Goal: Transaction & Acquisition: Purchase product/service

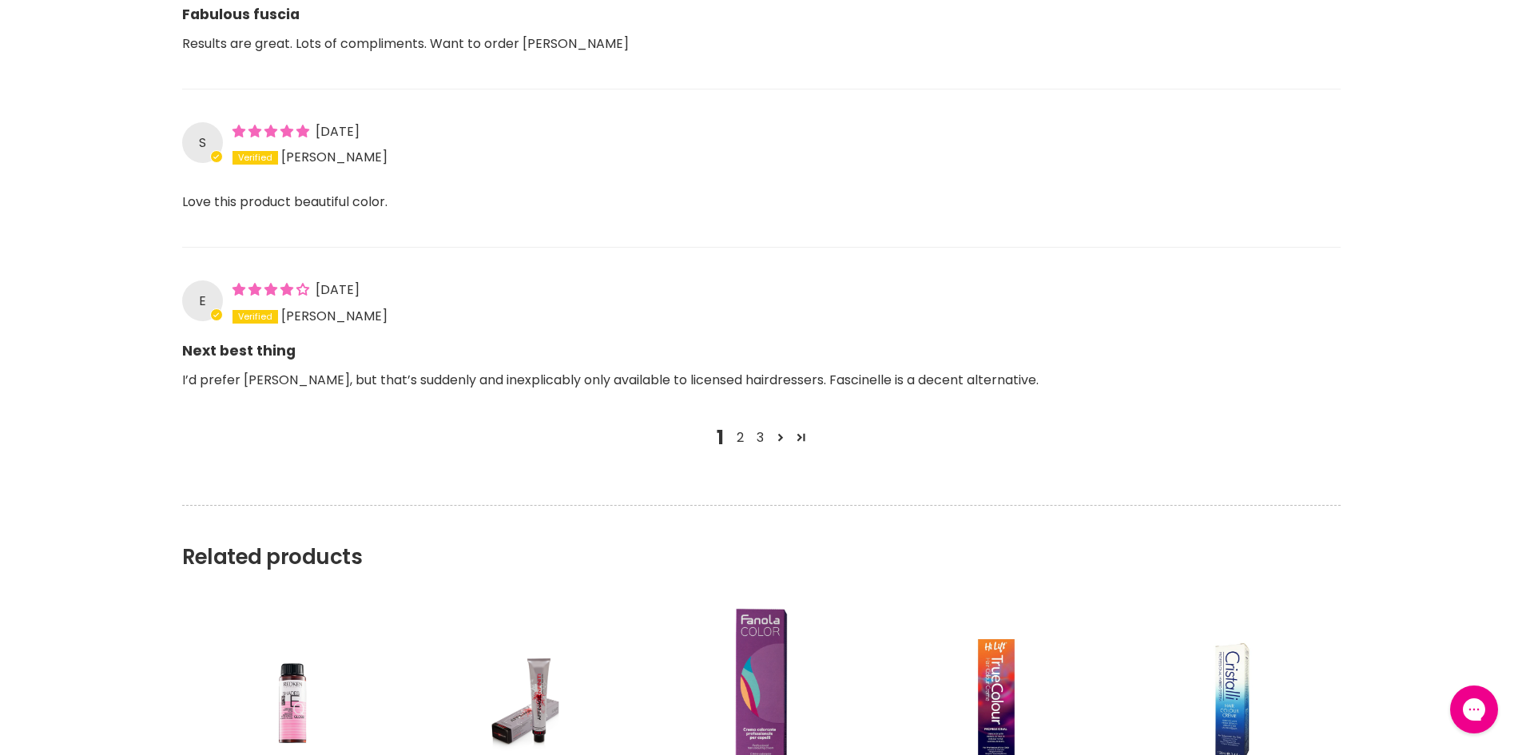
scroll to position [1855, 0]
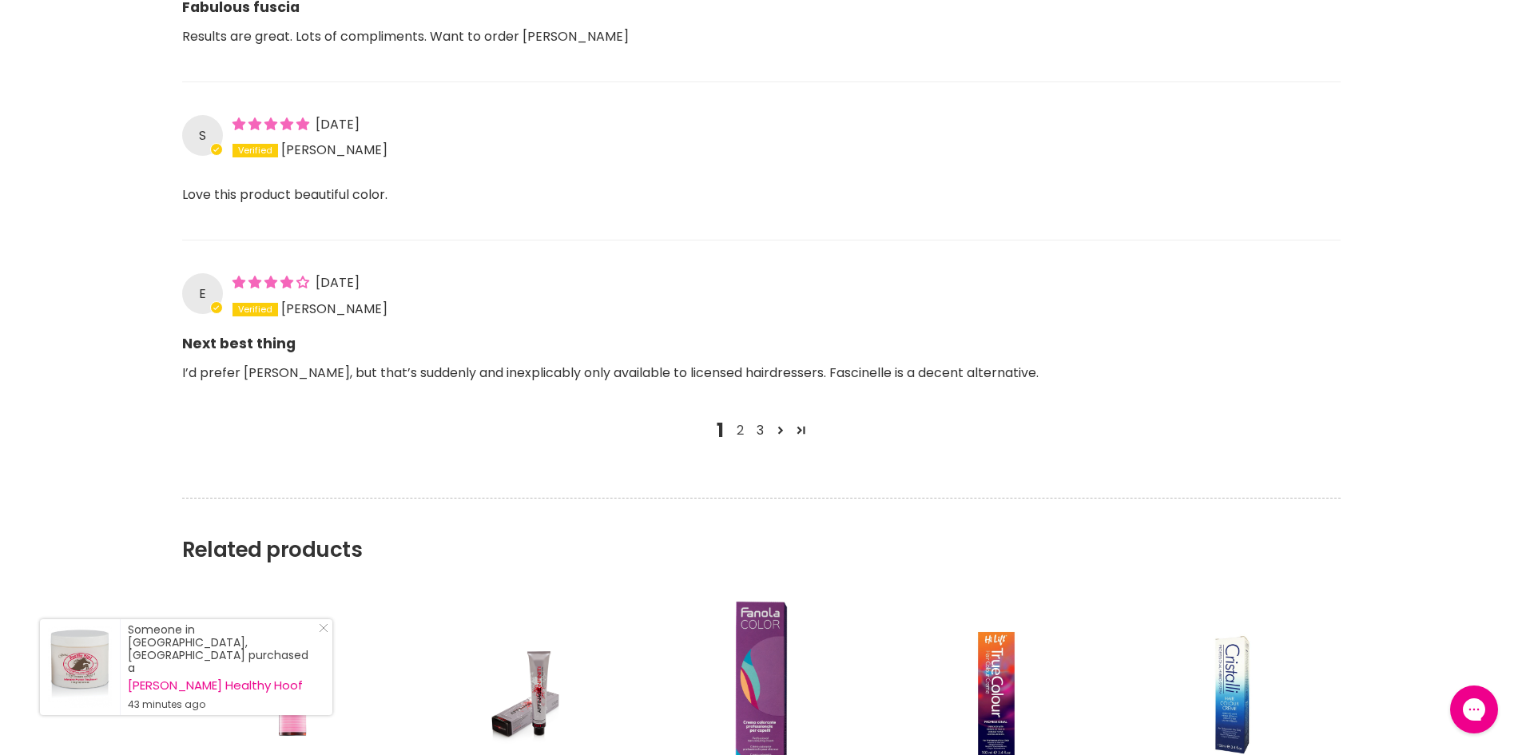
click at [736, 429] on link "2" at bounding box center [740, 430] width 20 height 19
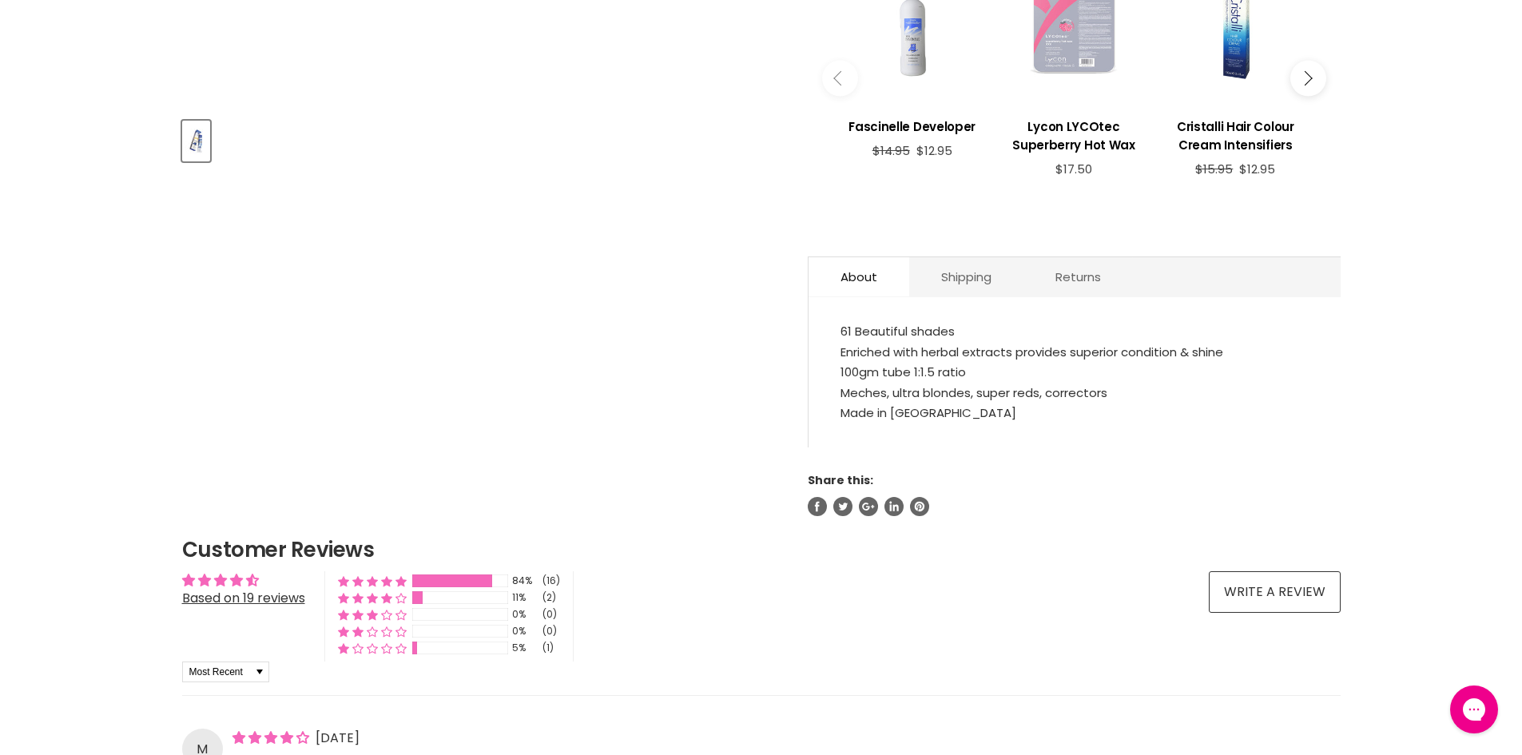
scroll to position [0, 0]
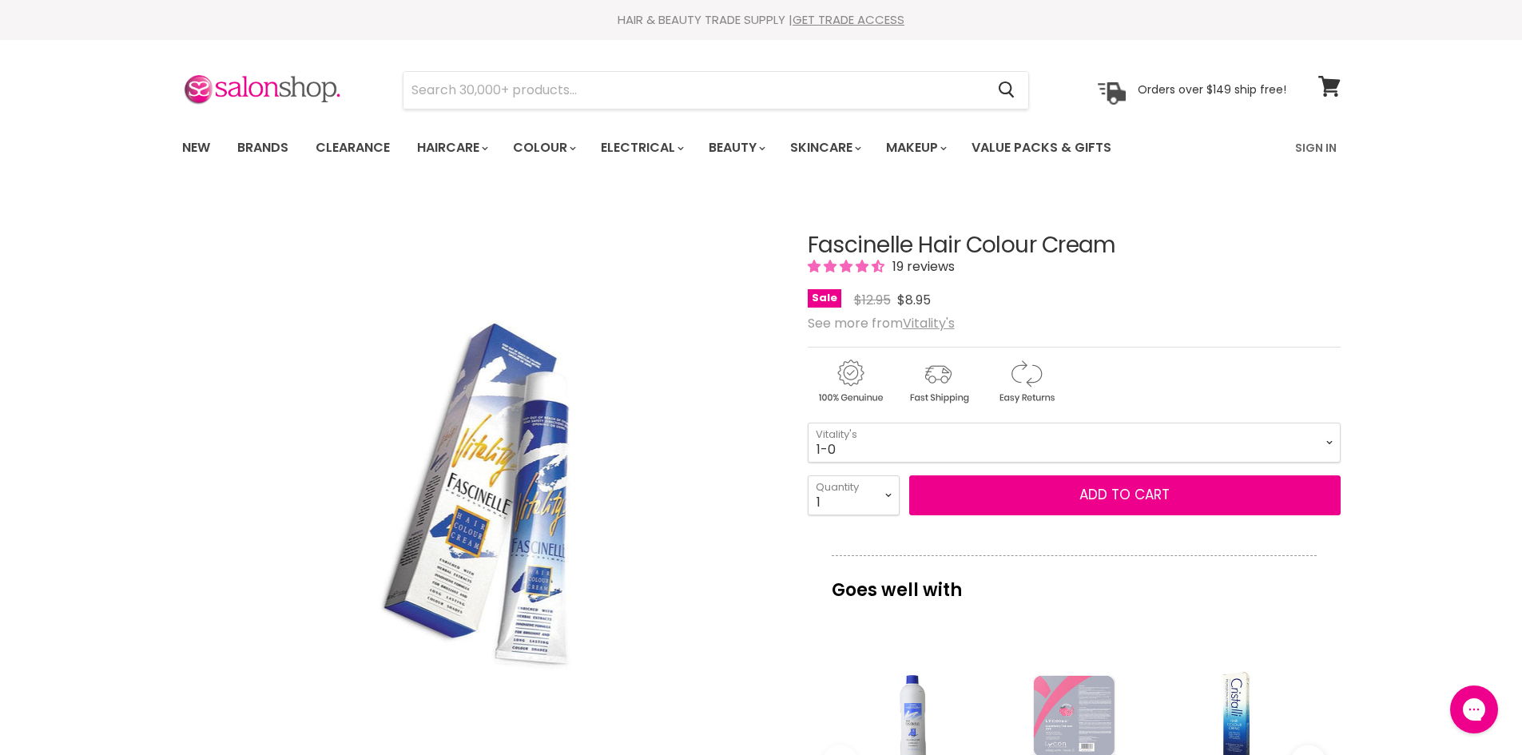
drag, startPoint x: 90, startPoint y: 241, endPoint x: 219, endPoint y: -69, distance: 336.3
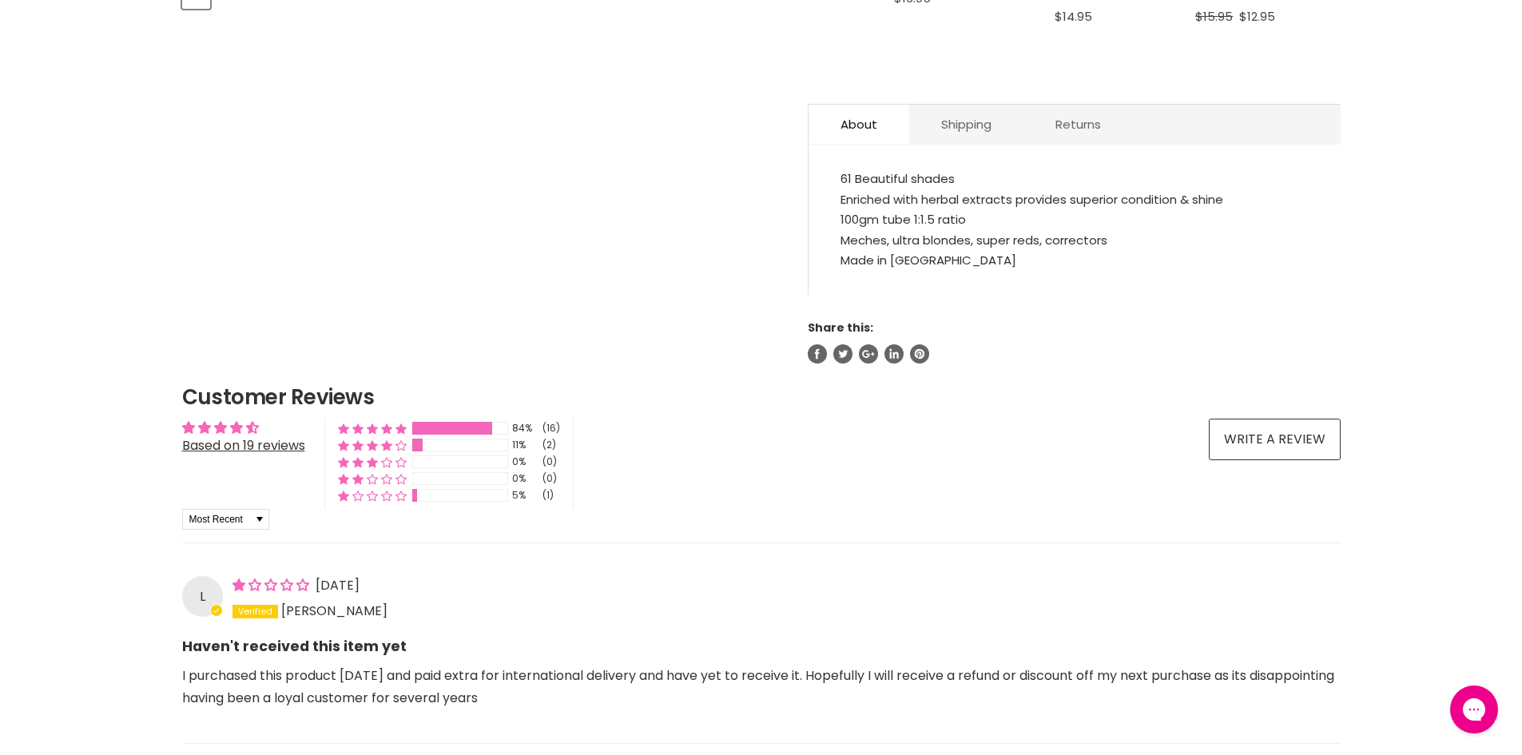
scroll to position [719, 0]
